Goal: Information Seeking & Learning: Learn about a topic

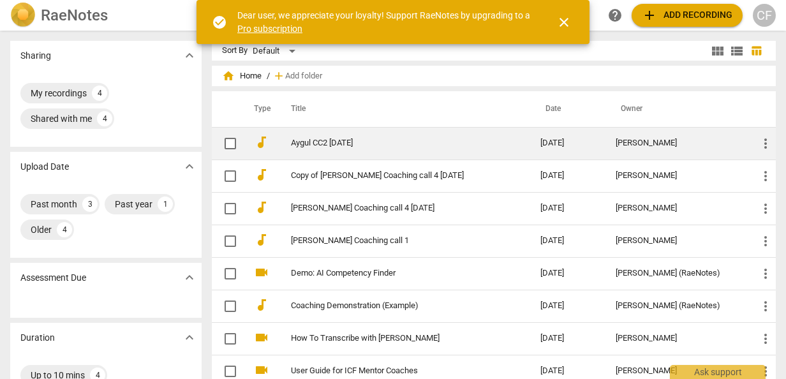
click at [305, 142] on link "Aygul CC2 [DATE]" at bounding box center [392, 143] width 203 height 10
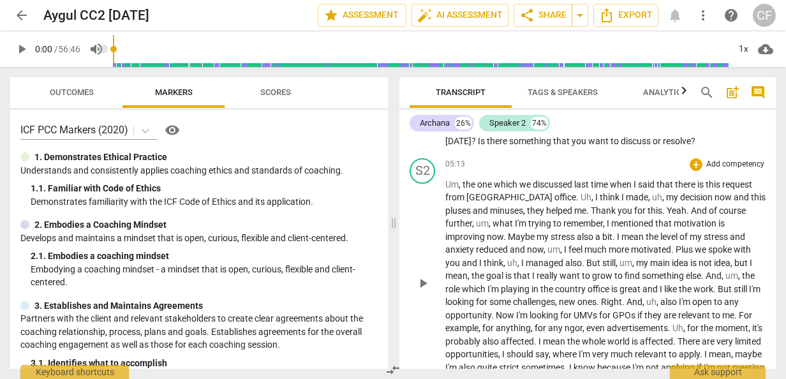
scroll to position [2232, 0]
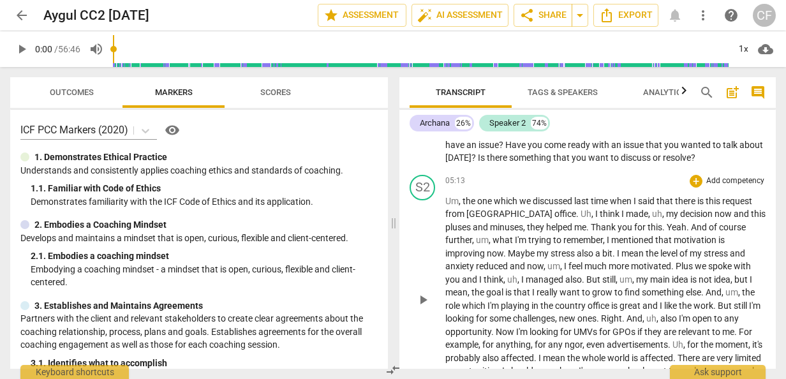
click at [445, 206] on span "Um" at bounding box center [451, 201] width 13 height 10
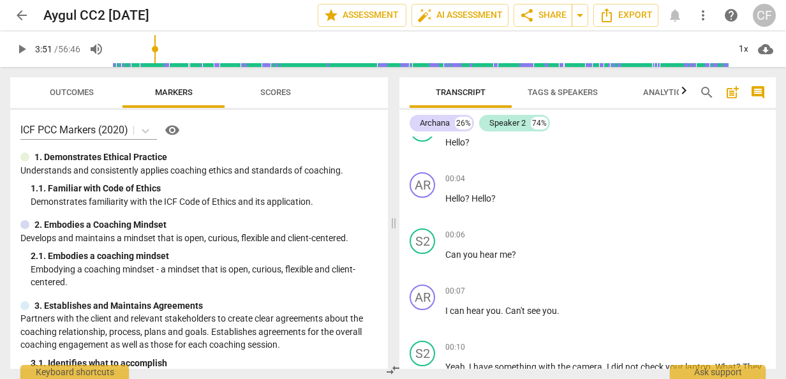
drag, startPoint x: 116, startPoint y: 50, endPoint x: 157, endPoint y: 46, distance: 41.0
click at [157, 46] on input "range" at bounding box center [420, 49] width 615 height 41
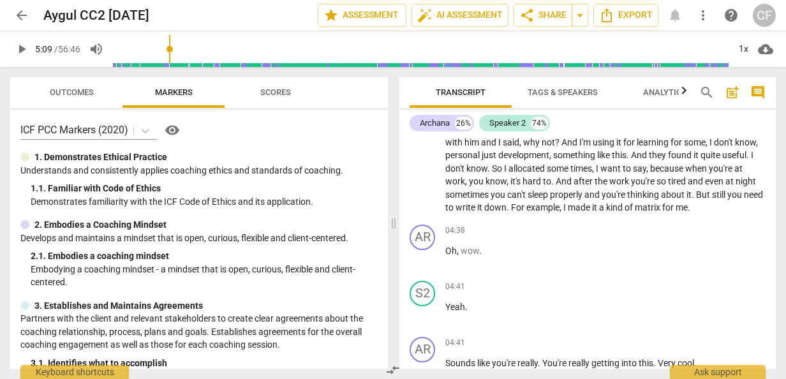
drag, startPoint x: 157, startPoint y: 46, endPoint x: 171, endPoint y: 46, distance: 14.0
click at [171, 46] on input "range" at bounding box center [420, 49] width 615 height 41
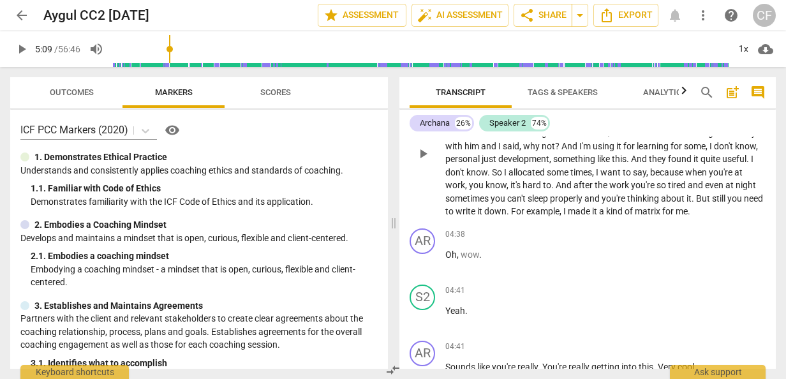
scroll to position [1913, 0]
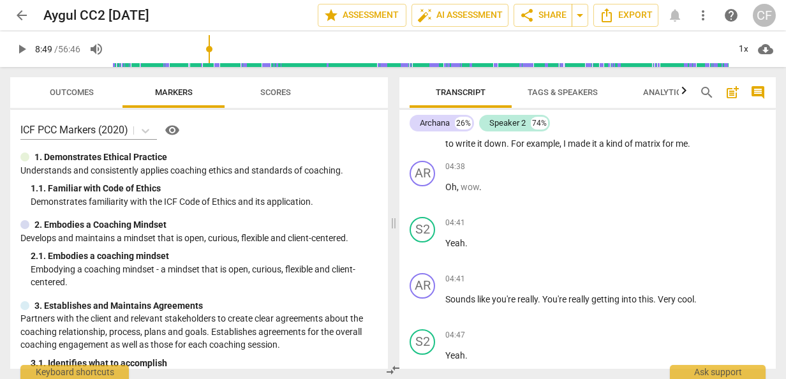
drag, startPoint x: 171, startPoint y: 50, endPoint x: 210, endPoint y: 54, distance: 39.7
click at [210, 54] on input "range" at bounding box center [420, 49] width 615 height 41
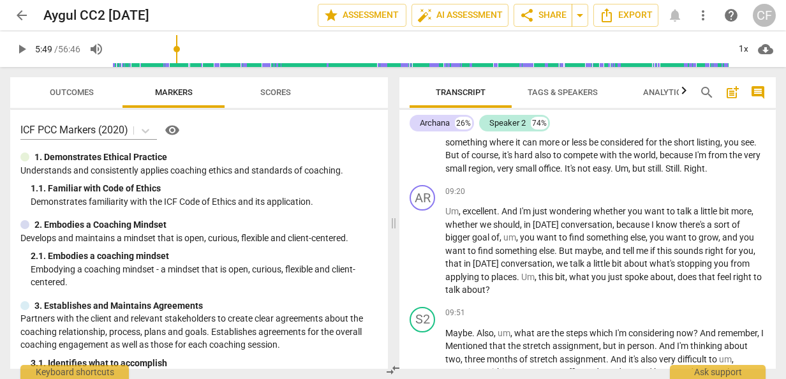
drag, startPoint x: 209, startPoint y: 50, endPoint x: 179, endPoint y: 47, distance: 30.8
click at [179, 47] on input "range" at bounding box center [420, 49] width 615 height 41
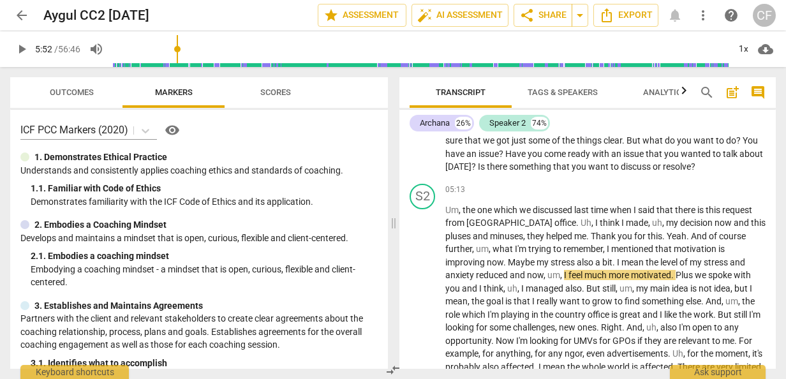
scroll to position [2243, 0]
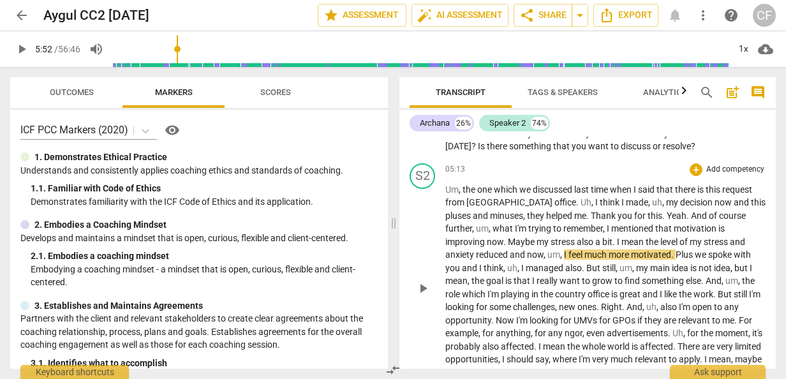
click at [492, 233] on span "what" at bounding box center [503, 228] width 22 height 10
click at [445, 194] on span "Um" at bounding box center [451, 189] width 13 height 10
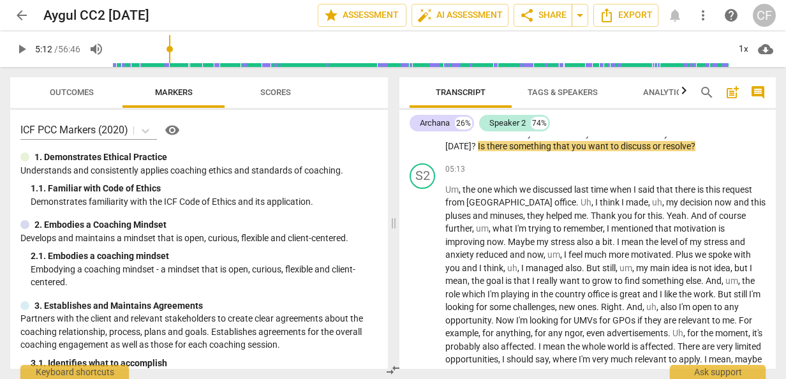
click at [172, 47] on input "range" at bounding box center [420, 49] width 615 height 41
click at [22, 48] on span "play_arrow" at bounding box center [21, 48] width 15 height 15
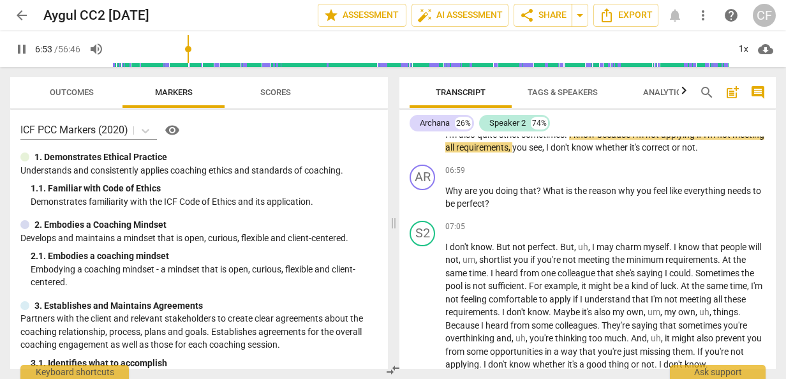
scroll to position [2498, 0]
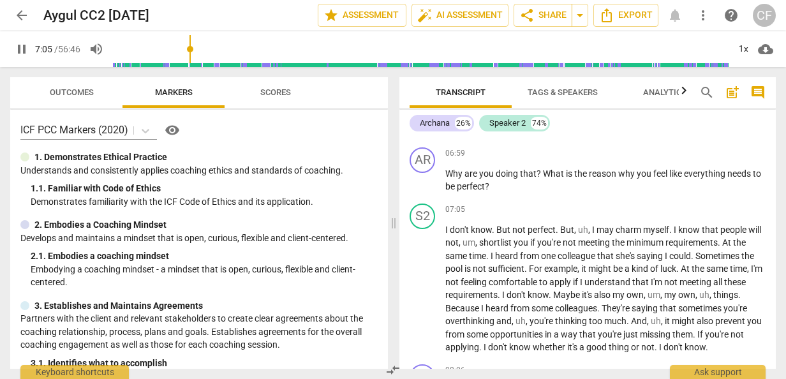
click at [21, 51] on span "pause" at bounding box center [21, 48] width 15 height 15
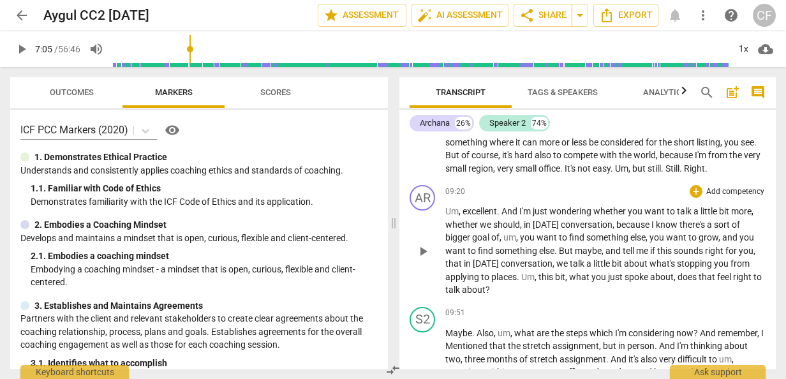
scroll to position [2944, 0]
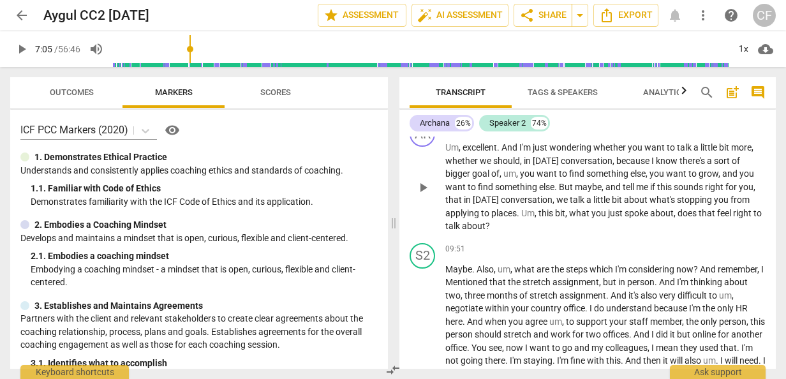
click at [502, 152] on span "And" at bounding box center [510, 147] width 18 height 10
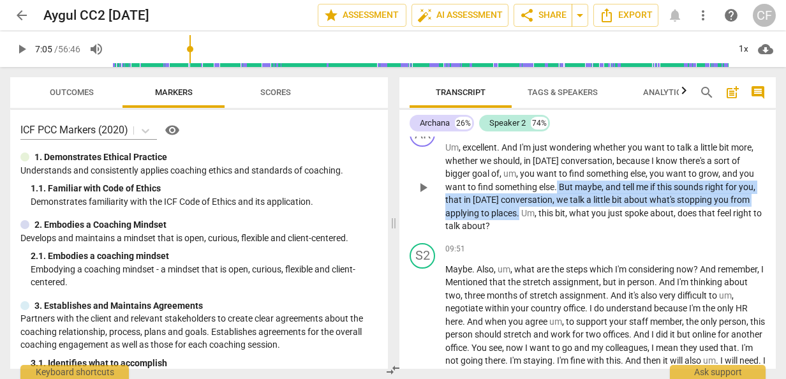
drag, startPoint x: 557, startPoint y: 213, endPoint x: 519, endPoint y: 242, distance: 48.2
click at [519, 233] on p "Um , excellent . And I'm just wondering whether you want to talk a little bit m…" at bounding box center [605, 187] width 320 height 92
click at [550, 223] on icon "button" at bounding box center [550, 220] width 8 height 9
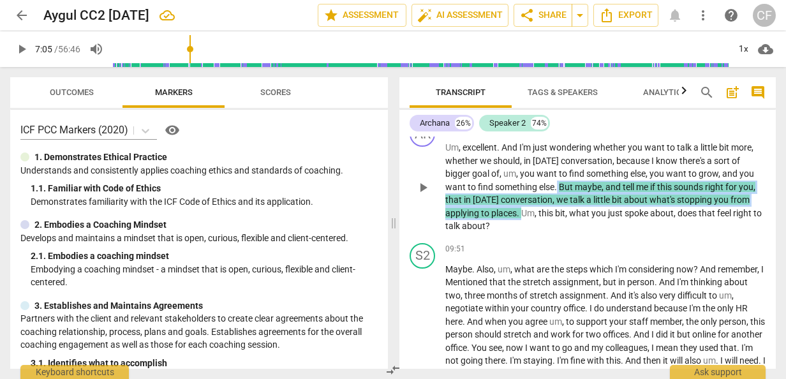
drag, startPoint x: 557, startPoint y: 212, endPoint x: 523, endPoint y: 239, distance: 44.0
click at [523, 233] on p "Um , excellent . And I'm just wondering whether you want to talk a little bit m…" at bounding box center [605, 187] width 320 height 92
click at [562, 223] on span "keyboard_arrow_down" at bounding box center [563, 222] width 15 height 15
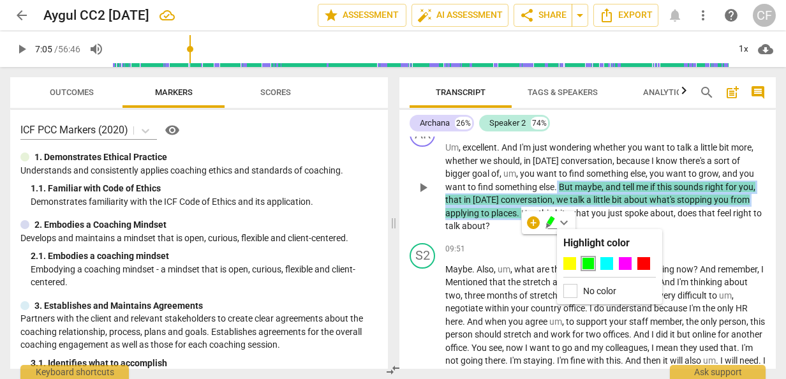
click at [615, 192] on span "and" at bounding box center [613, 187] width 17 height 10
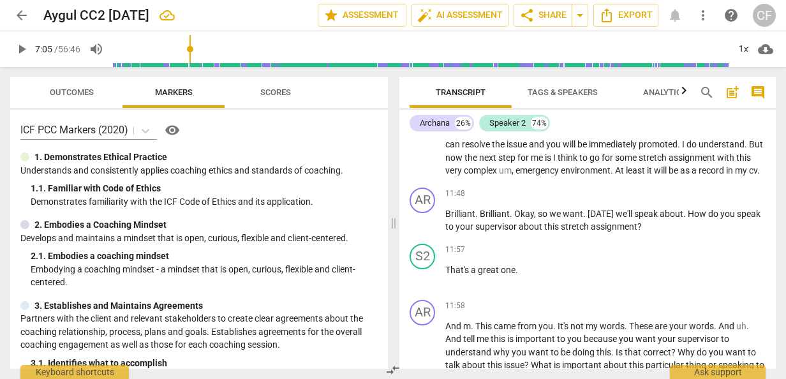
scroll to position [3263, 0]
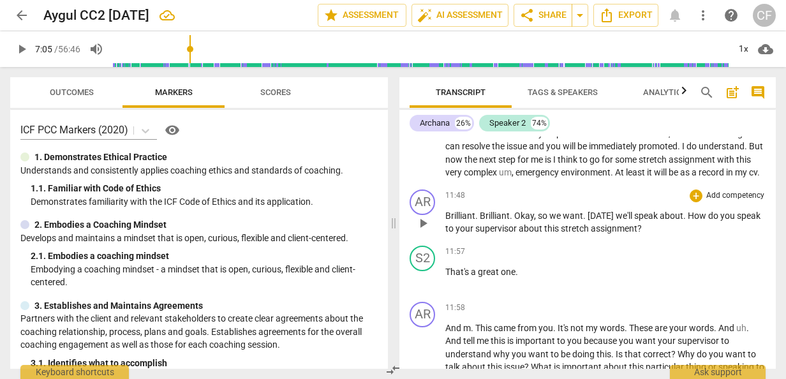
click at [445, 221] on span "Brilliant" at bounding box center [460, 215] width 30 height 10
click at [426, 231] on span "play_arrow" at bounding box center [422, 223] width 15 height 15
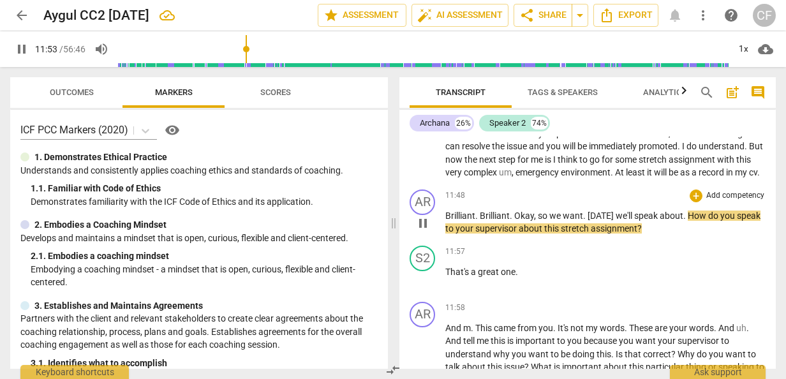
click at [423, 231] on span "pause" at bounding box center [422, 223] width 15 height 15
type input "714"
click at [662, 221] on span "about" at bounding box center [671, 215] width 24 height 10
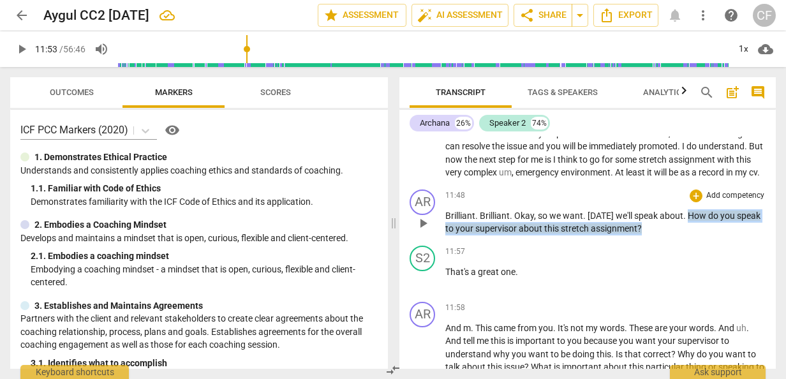
drag, startPoint x: 685, startPoint y: 254, endPoint x: 643, endPoint y: 266, distance: 44.4
click at [643, 235] on p "Brilliant . Brilliant . Okay , so we want . [DATE] we'll speak about . How do y…" at bounding box center [605, 222] width 320 height 26
click at [671, 251] on icon "button" at bounding box center [670, 249] width 8 height 9
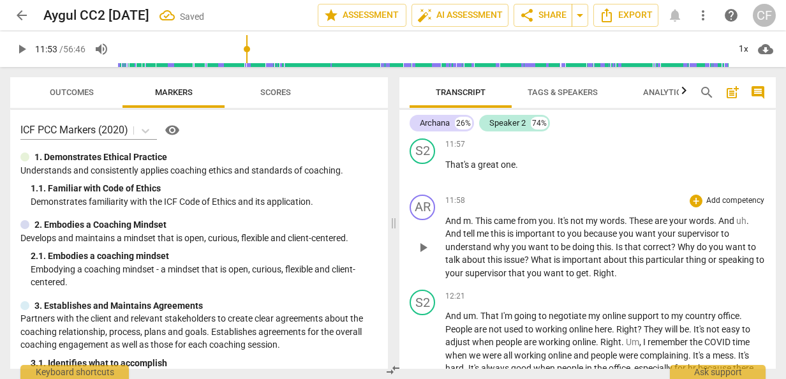
scroll to position [3391, 0]
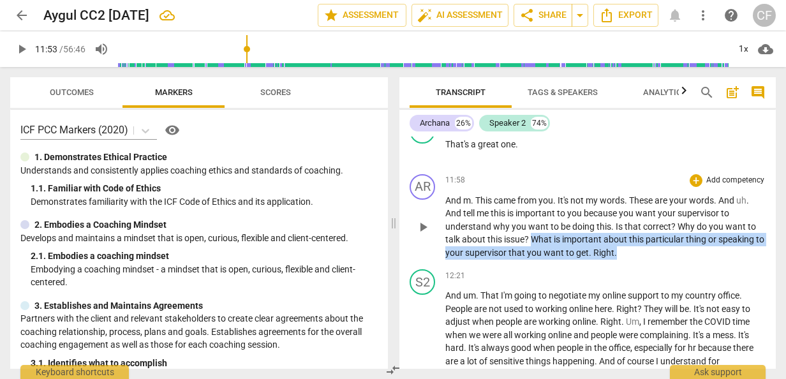
drag, startPoint x: 533, startPoint y: 279, endPoint x: 625, endPoint y: 292, distance: 93.4
click at [625, 260] on p "And m . This came from you . It's not my words . These are your words . And uh …" at bounding box center [605, 227] width 320 height 66
click at [652, 278] on icon "button" at bounding box center [651, 277] width 4 height 5
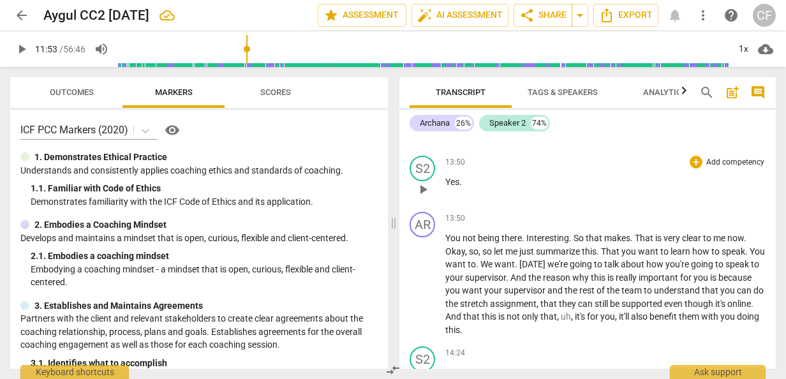
scroll to position [3837, 0]
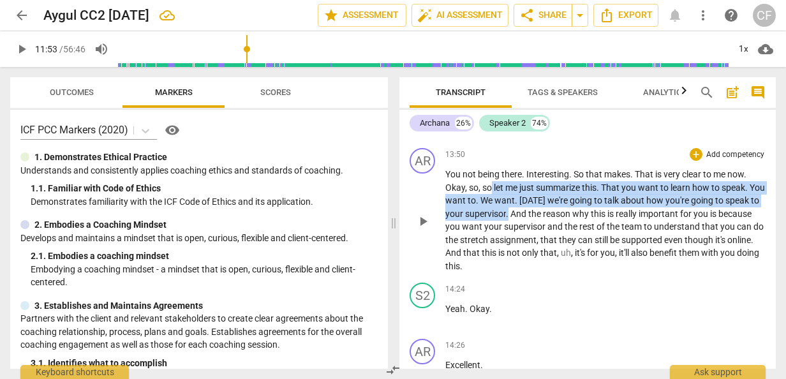
drag, startPoint x: 492, startPoint y: 228, endPoint x: 545, endPoint y: 252, distance: 57.6
click at [545, 252] on p "You not being there . Interesting . So that makes . That is very clear to me no…" at bounding box center [605, 220] width 320 height 105
click at [573, 233] on icon "button" at bounding box center [575, 234] width 8 height 9
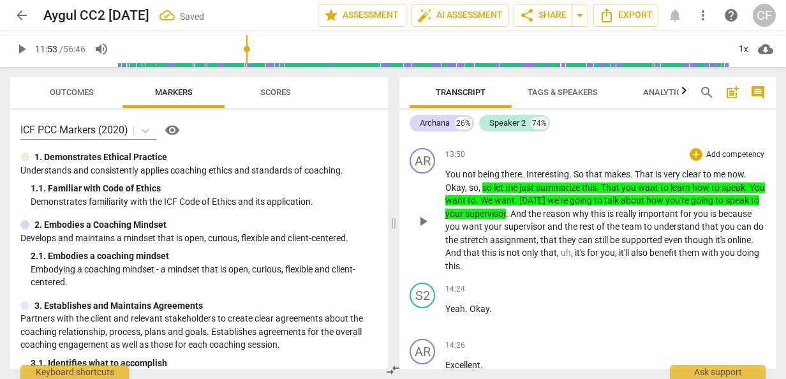
click at [528, 219] on span "And" at bounding box center [519, 213] width 18 height 10
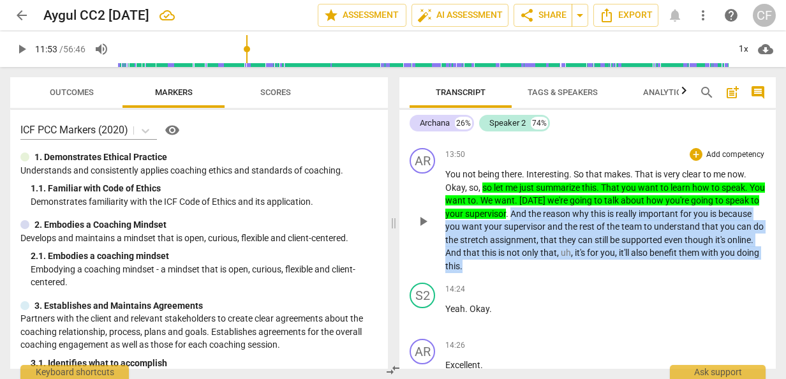
click at [523, 272] on p "You not being there . Interesting . So that makes . That is very clear to me no…" at bounding box center [605, 220] width 320 height 105
click at [552, 286] on icon "button" at bounding box center [550, 286] width 8 height 9
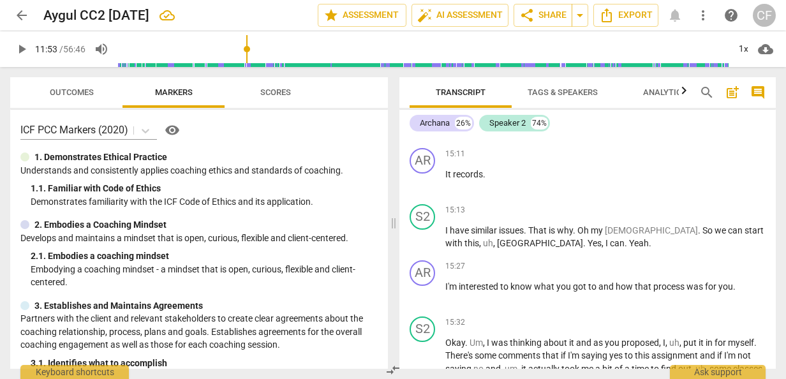
scroll to position [4666, 0]
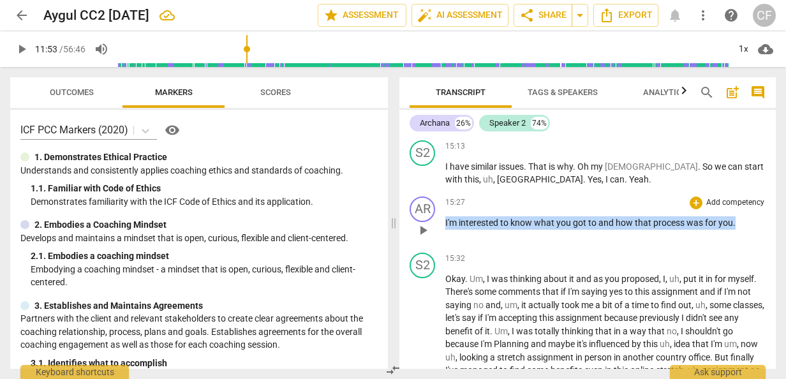
drag, startPoint x: 445, startPoint y: 261, endPoint x: 734, endPoint y: 262, distance: 288.8
click at [734, 230] on p "I'm interested to know what you got to and how that process was for you ." at bounding box center [605, 222] width 320 height 13
click at [721, 242] on span "keyboard_arrow_down" at bounding box center [720, 244] width 15 height 15
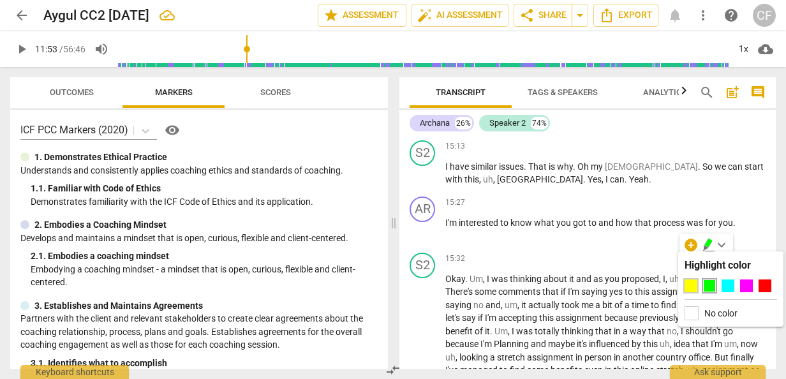
click at [691, 279] on div at bounding box center [690, 285] width 13 height 13
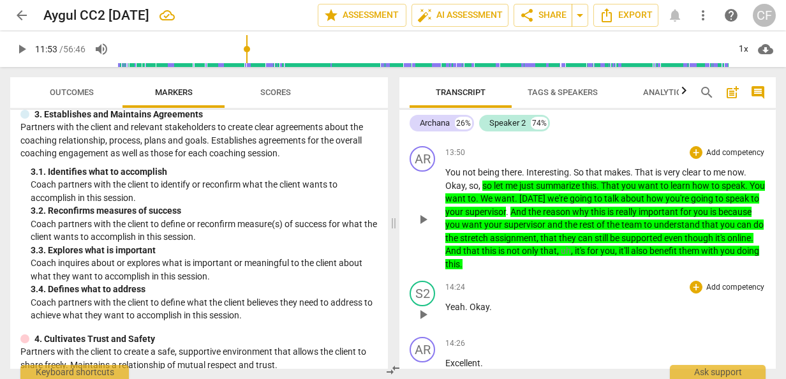
scroll to position [3837, 0]
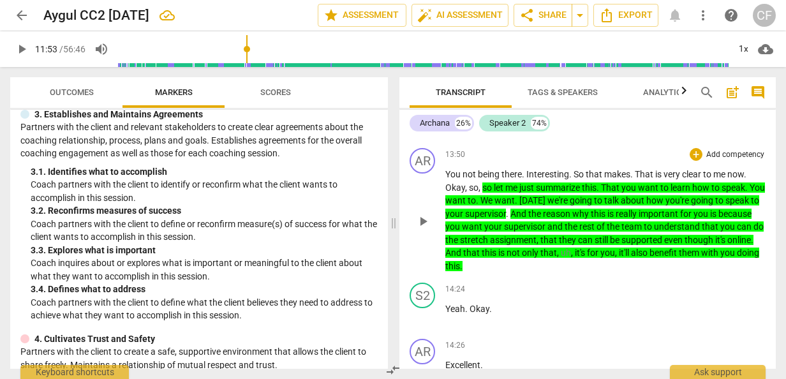
click at [719, 161] on p "Add competency" at bounding box center [735, 154] width 61 height 11
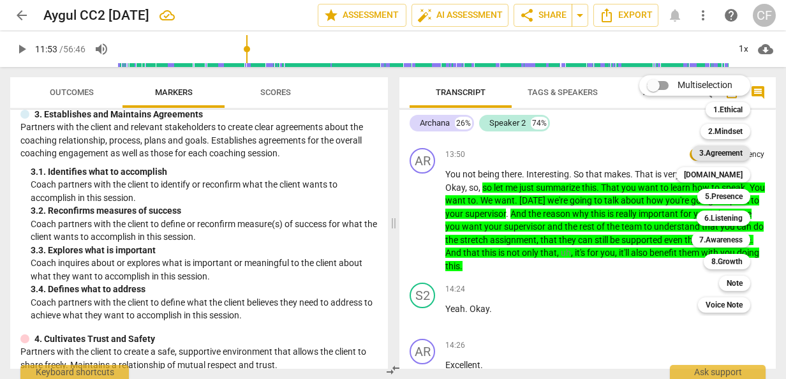
click at [730, 152] on b "3.Agreement" at bounding box center [720, 152] width 43 height 15
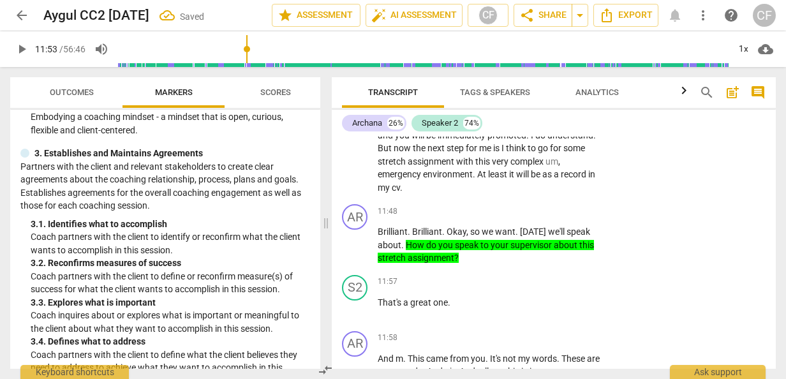
scroll to position [230, 0]
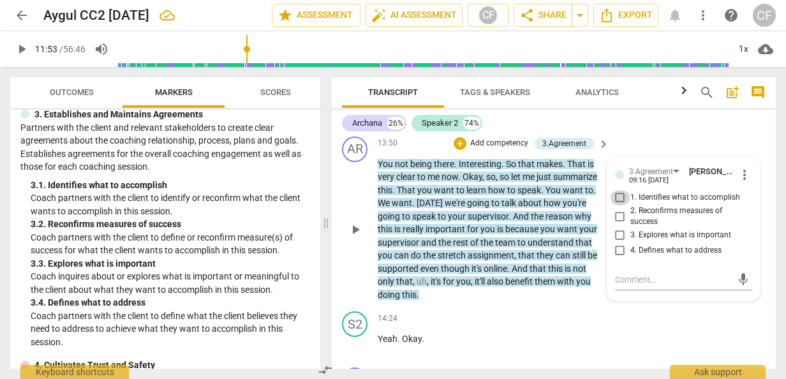
click at [618, 205] on input "1. Identifies what to accomplish" at bounding box center [620, 197] width 20 height 15
checkbox input "true"
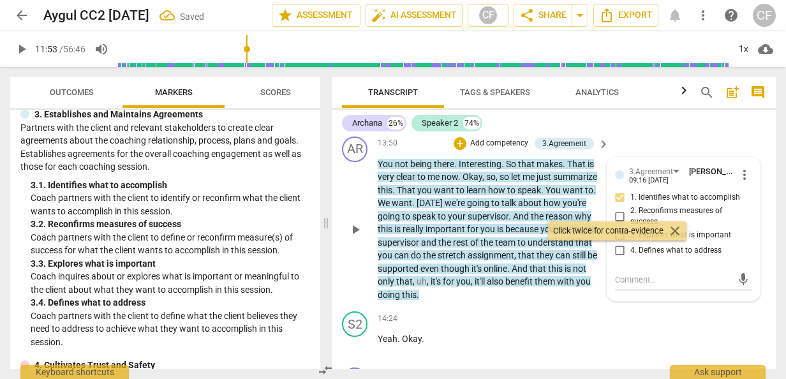
click at [616, 243] on input "3. Explores what is important" at bounding box center [620, 235] width 20 height 15
checkbox input "true"
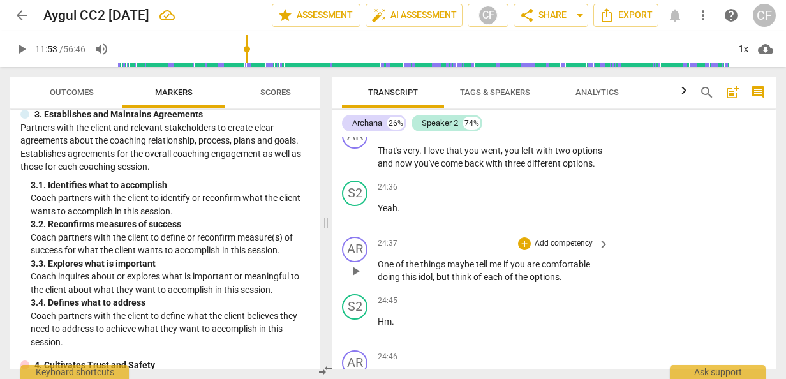
scroll to position [7225, 0]
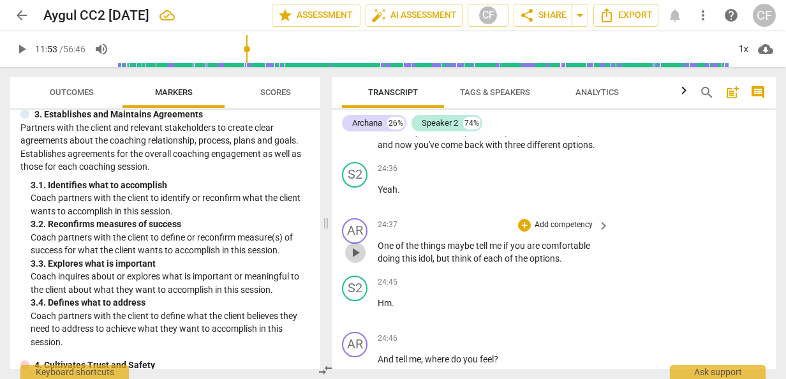
click at [356, 260] on span "play_arrow" at bounding box center [354, 252] width 15 height 15
click at [358, 260] on span "pause" at bounding box center [354, 252] width 15 height 15
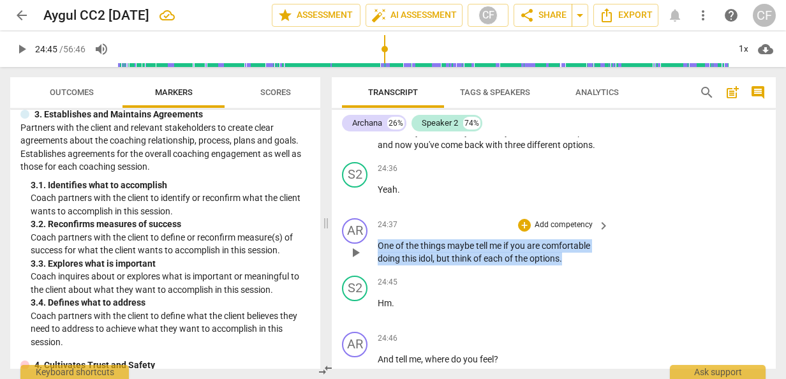
drag, startPoint x: 379, startPoint y: 309, endPoint x: 565, endPoint y: 321, distance: 186.5
click at [565, 265] on p "One of the things maybe tell me if you are comfortable doing this idol , but th…" at bounding box center [489, 252] width 225 height 26
copy p "One of the things maybe tell me if you are comfortable doing this idol , but th…"
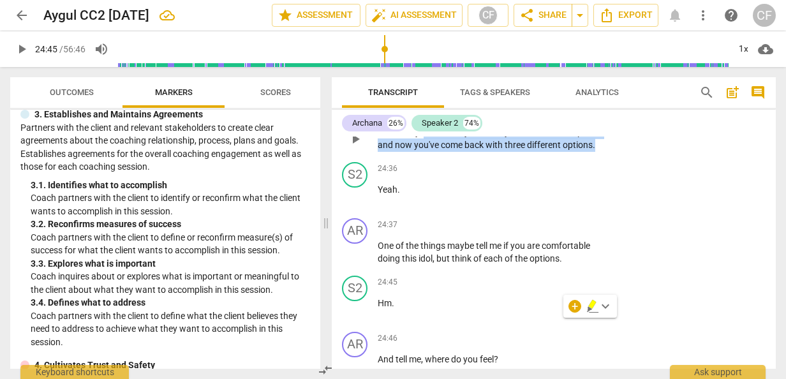
drag, startPoint x: 423, startPoint y: 184, endPoint x: 413, endPoint y: 207, distance: 26.0
click at [413, 152] on p "That's very . I love that you went , you left with two options and now you've c…" at bounding box center [489, 139] width 225 height 26
copy p "I love that you went , you left with two options and now you've come back with …"
click at [493, 80] on span "stretch" at bounding box center [508, 74] width 30 height 10
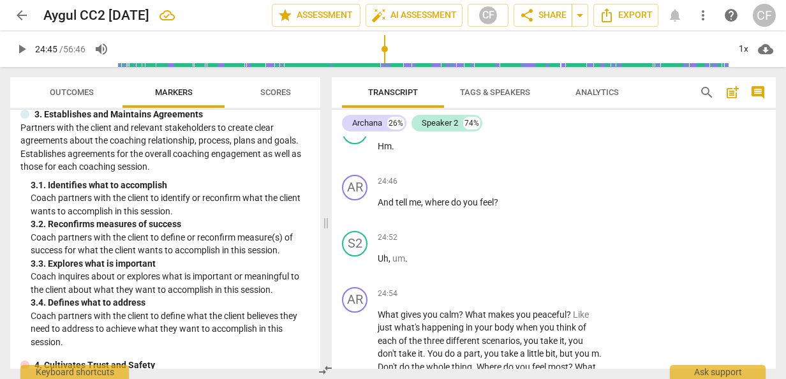
scroll to position [7353, 0]
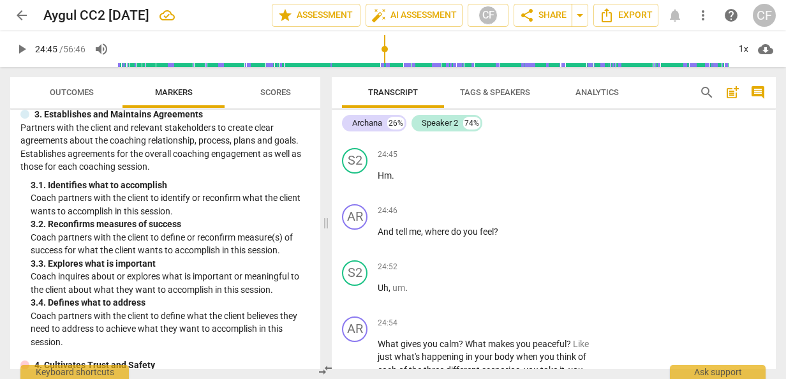
click at [356, 133] on span "play_arrow" at bounding box center [354, 124] width 15 height 15
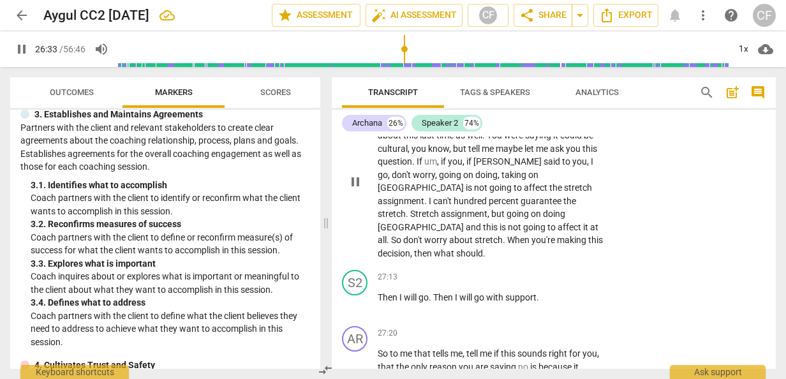
scroll to position [7927, 0]
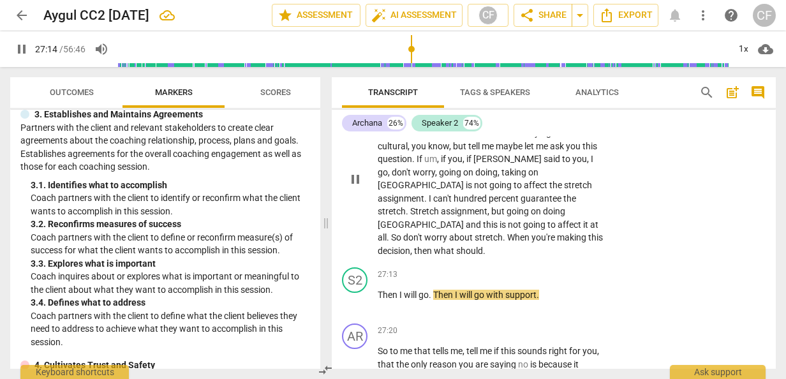
click at [356, 187] on span "pause" at bounding box center [354, 179] width 15 height 15
drag, startPoint x: 423, startPoint y: 170, endPoint x: 468, endPoint y: 182, distance: 47.0
click at [468, 182] on p "No , I see it . I hear it in your voice . I see it in your . That you're resist…" at bounding box center [489, 178] width 225 height 157
click at [388, 177] on span "go" at bounding box center [382, 172] width 10 height 10
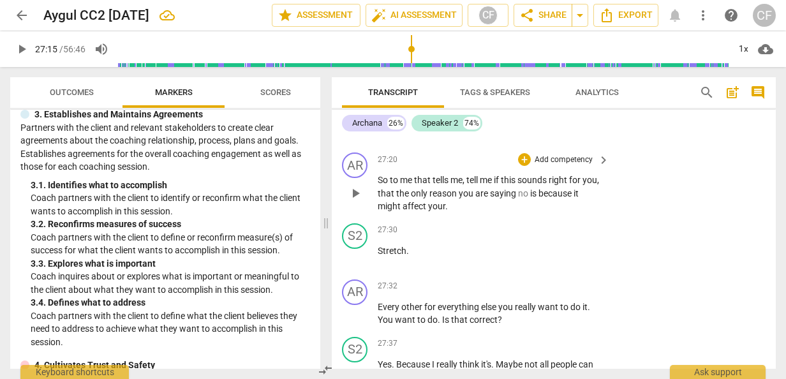
scroll to position [8118, 0]
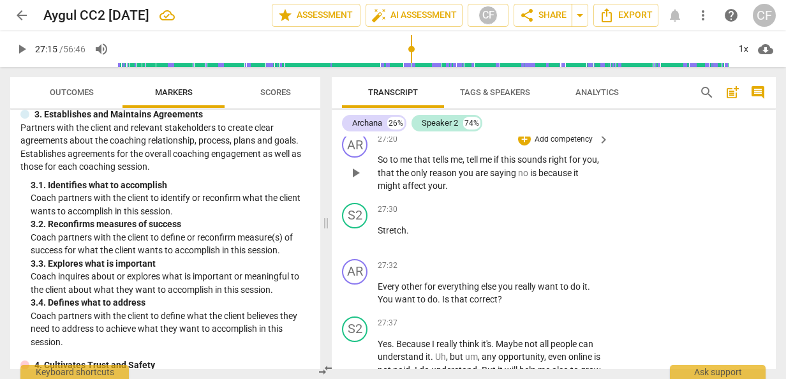
click at [353, 180] on span "play_arrow" at bounding box center [354, 172] width 15 height 15
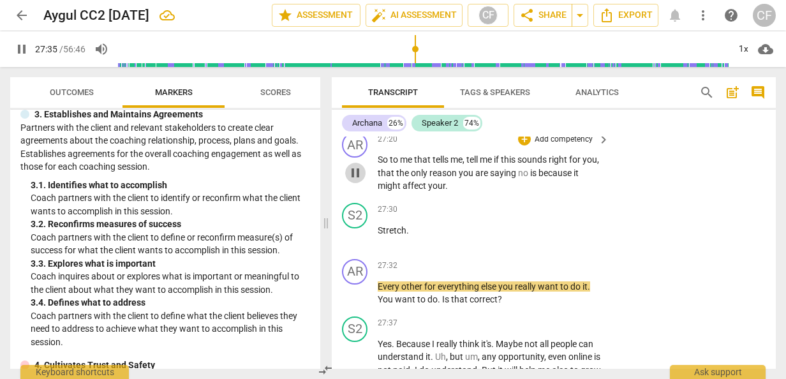
click at [356, 180] on span "pause" at bounding box center [354, 172] width 15 height 15
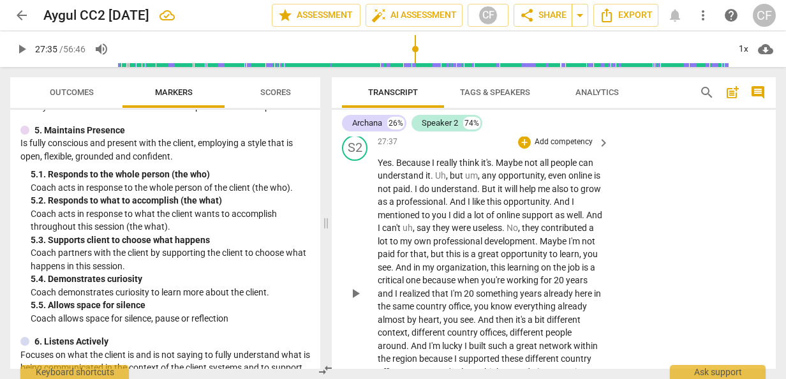
scroll to position [8239, 0]
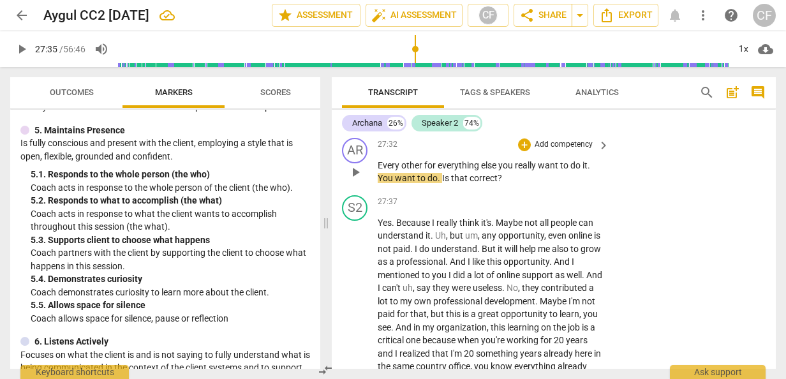
click at [467, 185] on p "Every other for everything else you really want to do it . You want to do . Is …" at bounding box center [489, 172] width 225 height 26
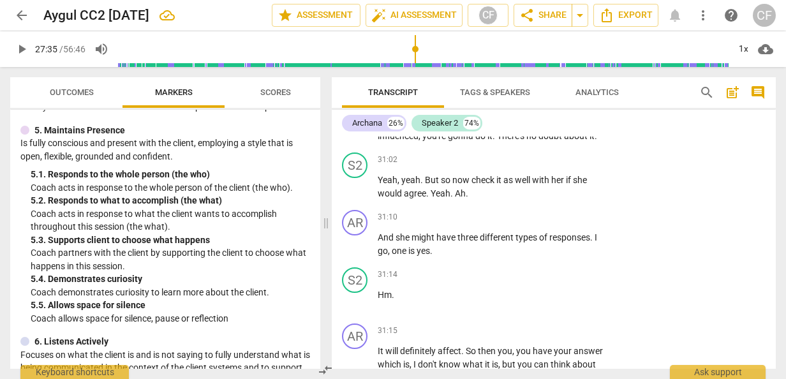
scroll to position [9132, 0]
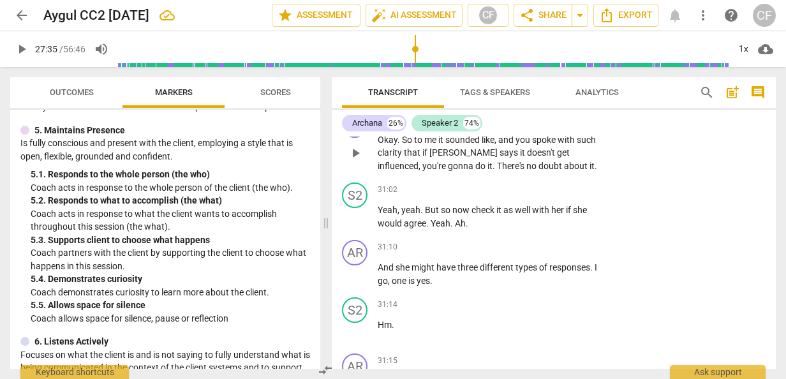
click at [353, 161] on span "play_arrow" at bounding box center [354, 152] width 15 height 15
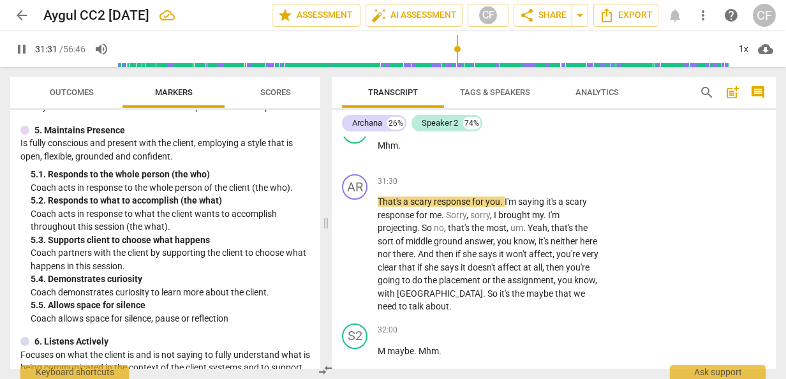
scroll to position [9514, 0]
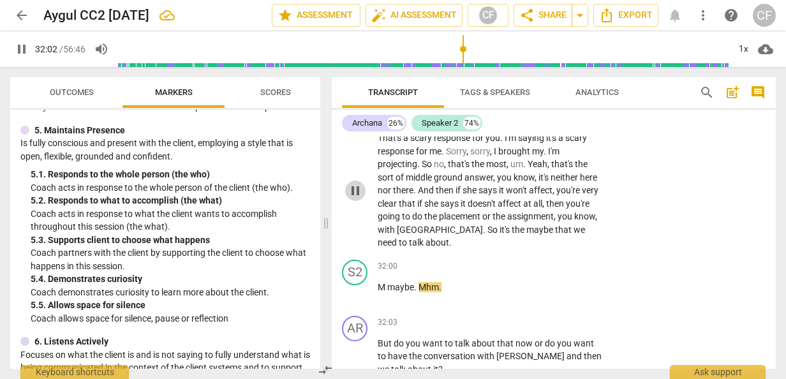
click at [362, 198] on span "pause" at bounding box center [354, 190] width 15 height 15
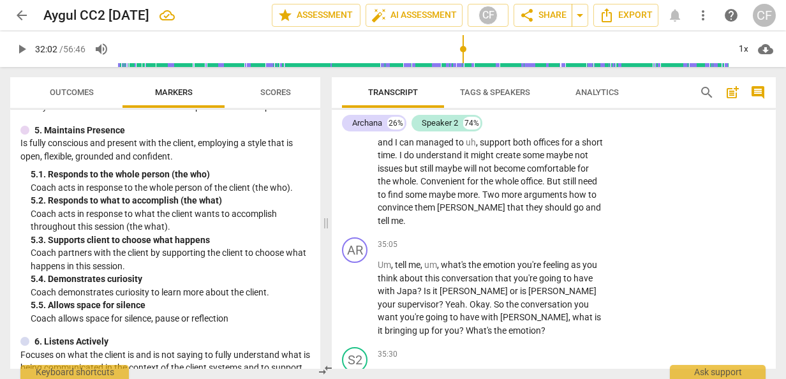
scroll to position [10343, 0]
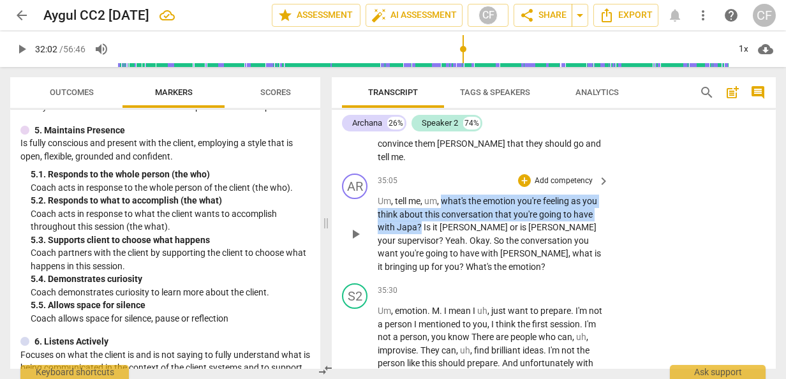
drag, startPoint x: 442, startPoint y: 254, endPoint x: 418, endPoint y: 276, distance: 32.9
click at [418, 273] on p "Um , tell me , um , what's the emotion you're feeling as you think about this c…" at bounding box center [489, 233] width 225 height 78
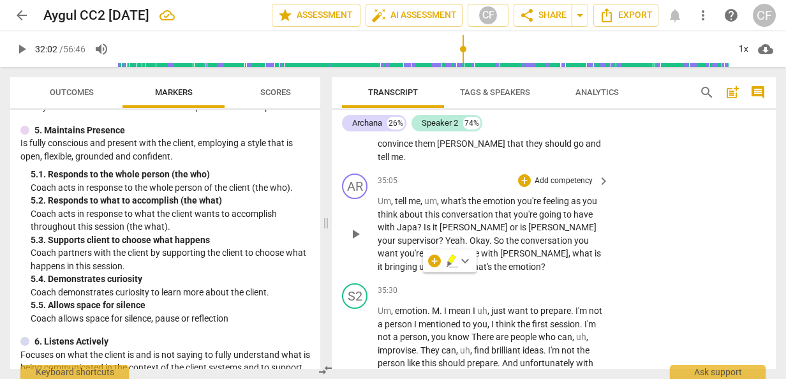
click at [400, 258] on span "want" at bounding box center [388, 253] width 22 height 10
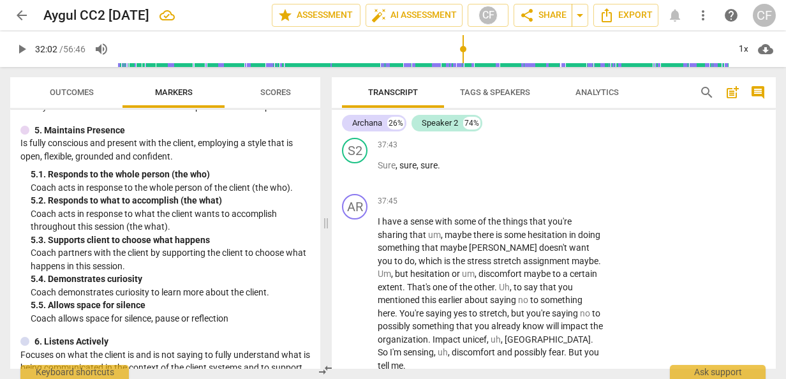
scroll to position [10981, 0]
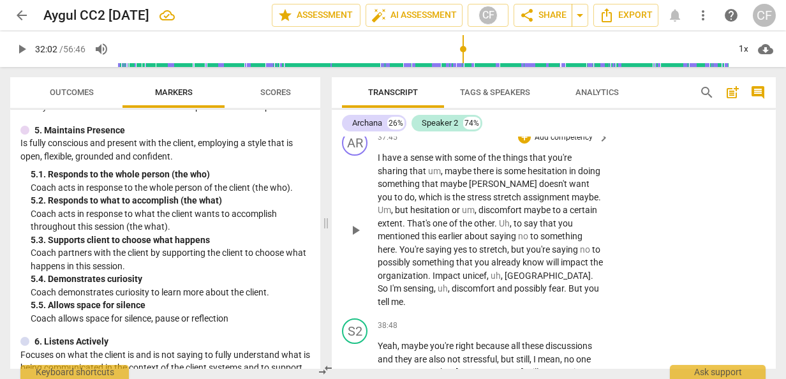
click at [354, 238] on span "play_arrow" at bounding box center [354, 230] width 15 height 15
click at [356, 238] on span "pause" at bounding box center [354, 230] width 15 height 15
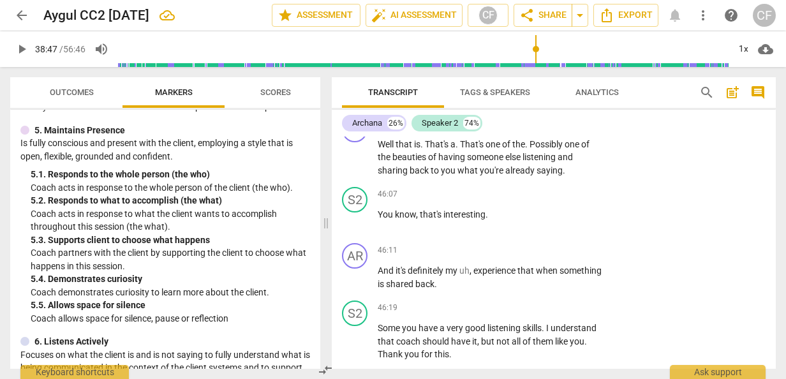
scroll to position [13404, 0]
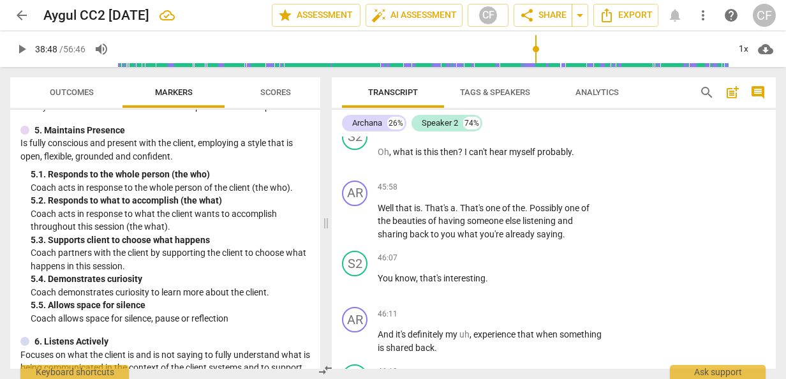
type input "2328"
